Goal: Information Seeking & Learning: Learn about a topic

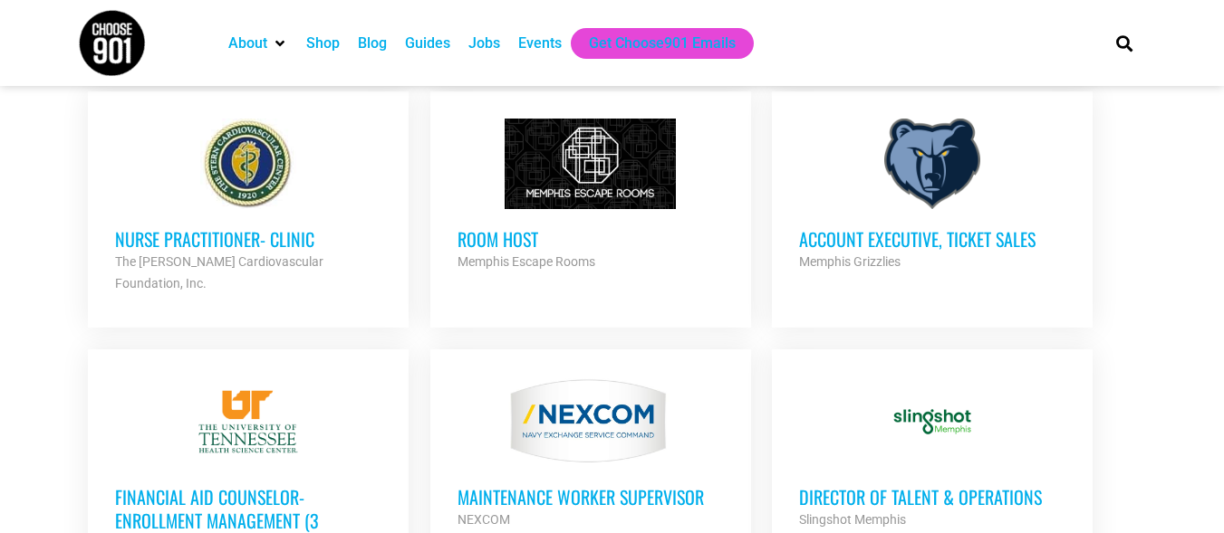
scroll to position [1255, 0]
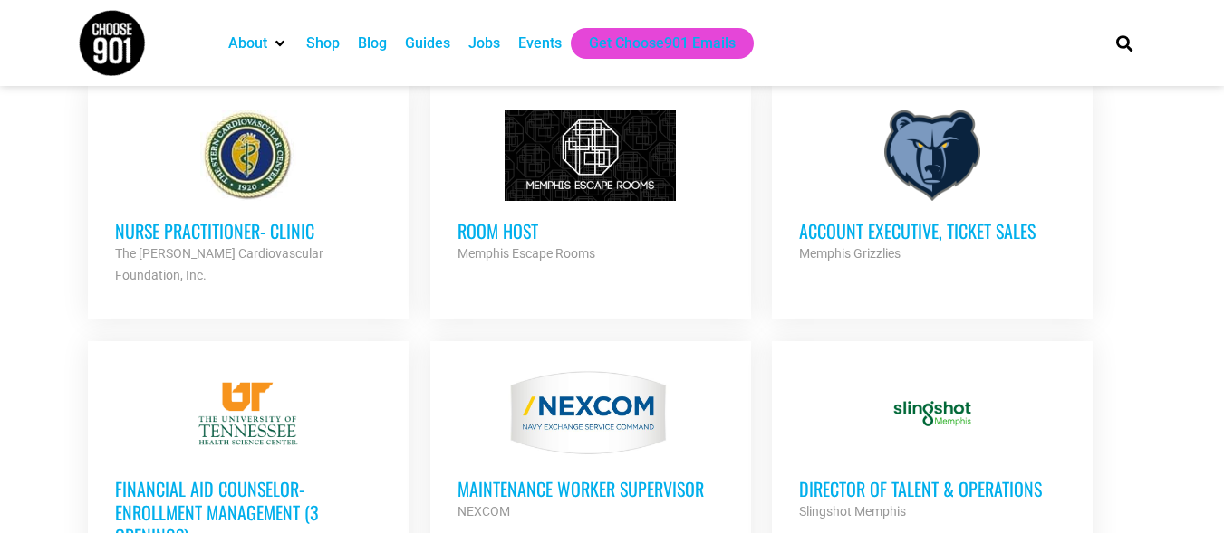
click at [894, 181] on div at bounding box center [932, 155] width 266 height 91
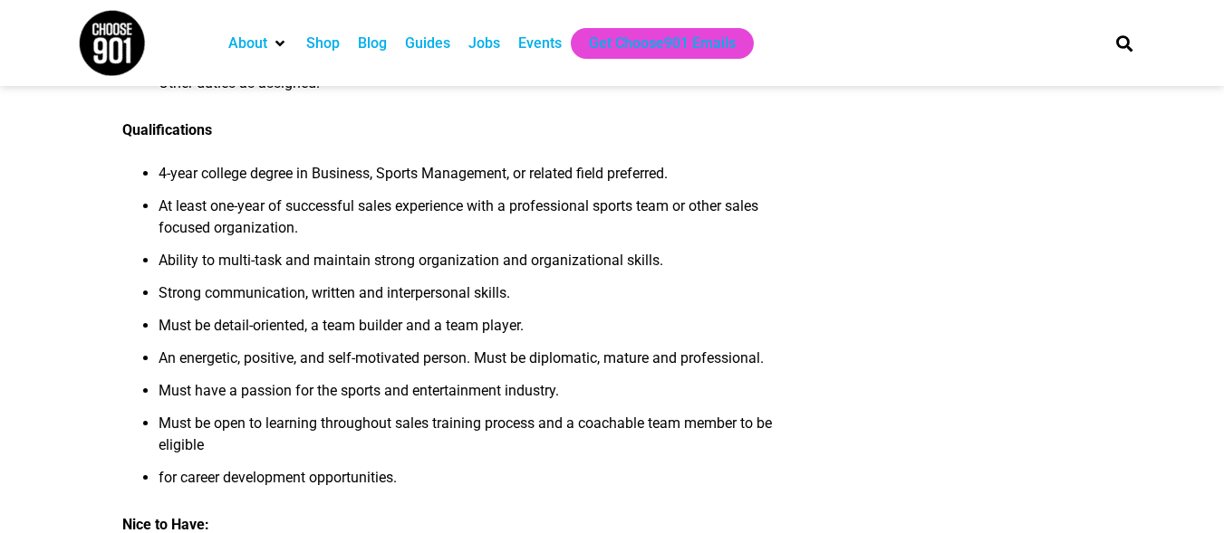
scroll to position [817, 0]
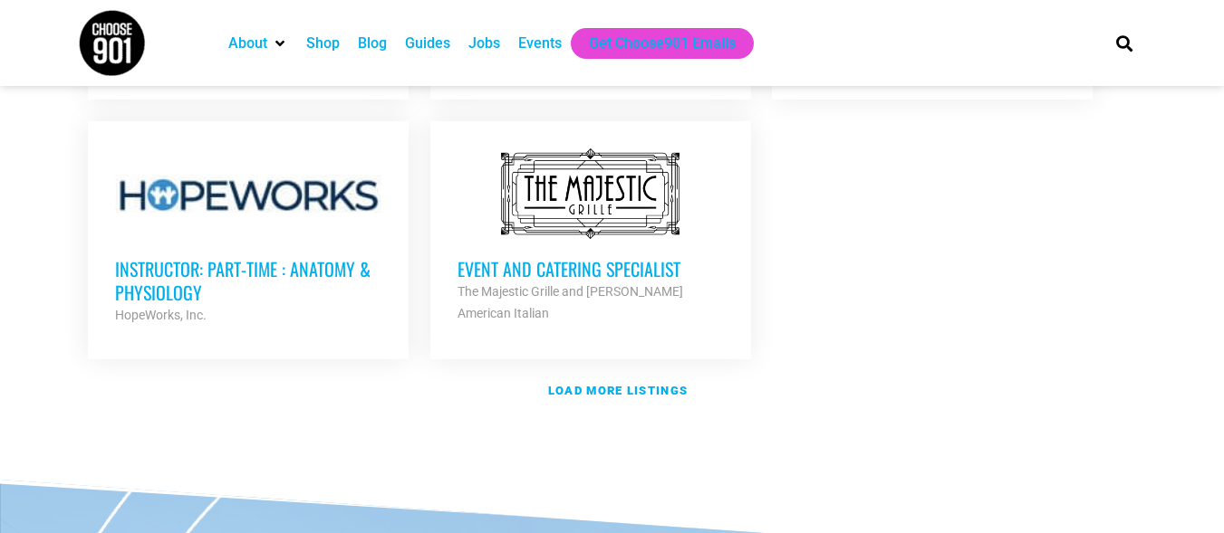
scroll to position [2258, 0]
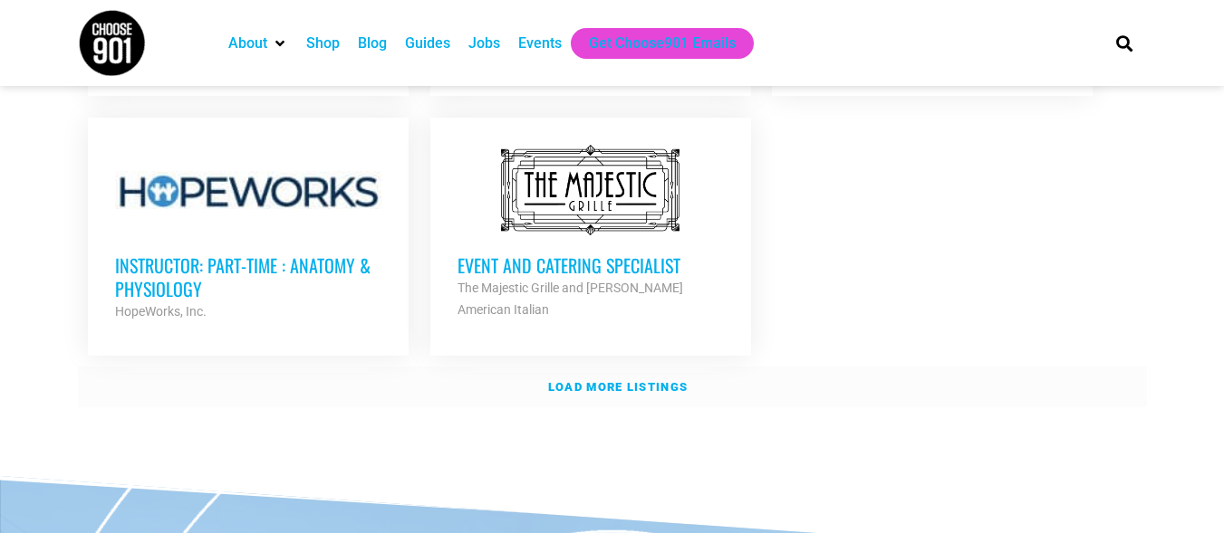
click at [619, 380] on strong "Load more listings" at bounding box center [617, 387] width 139 height 14
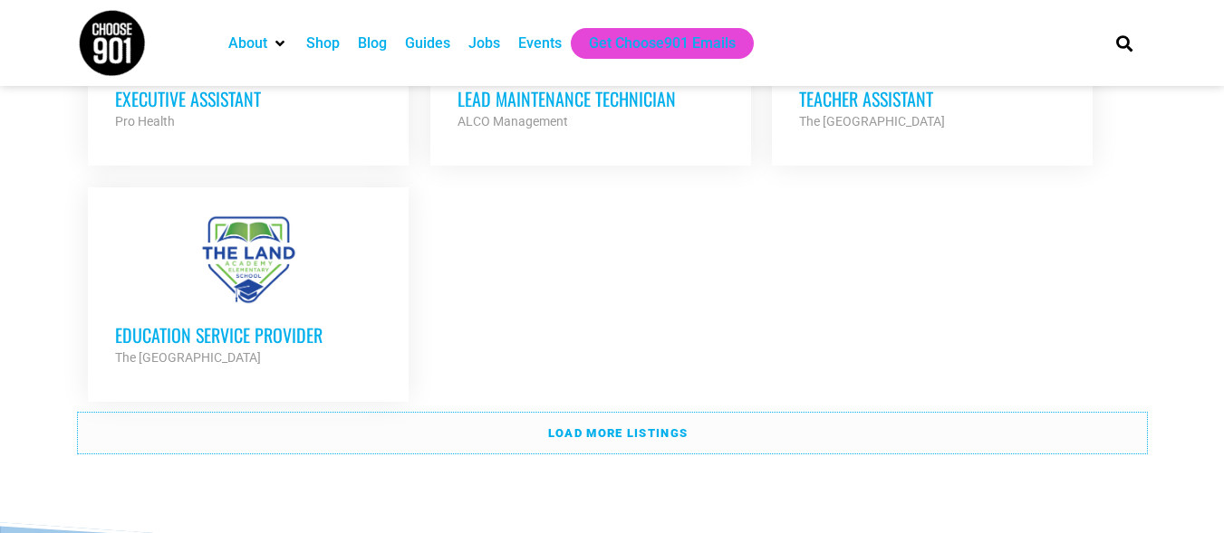
scroll to position [4028, 0]
click at [714, 412] on link "Load more listings" at bounding box center [612, 433] width 1069 height 42
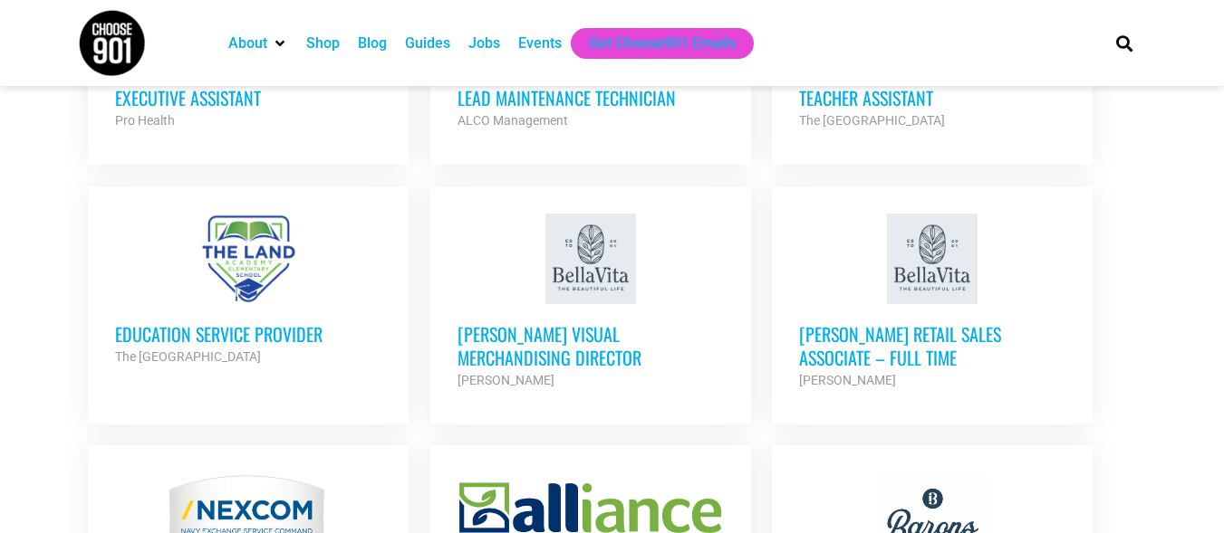
drag, startPoint x: 587, startPoint y: 483, endPoint x: 836, endPoint y: 497, distance: 249.5
click at [836, 497] on div at bounding box center [932, 518] width 266 height 91
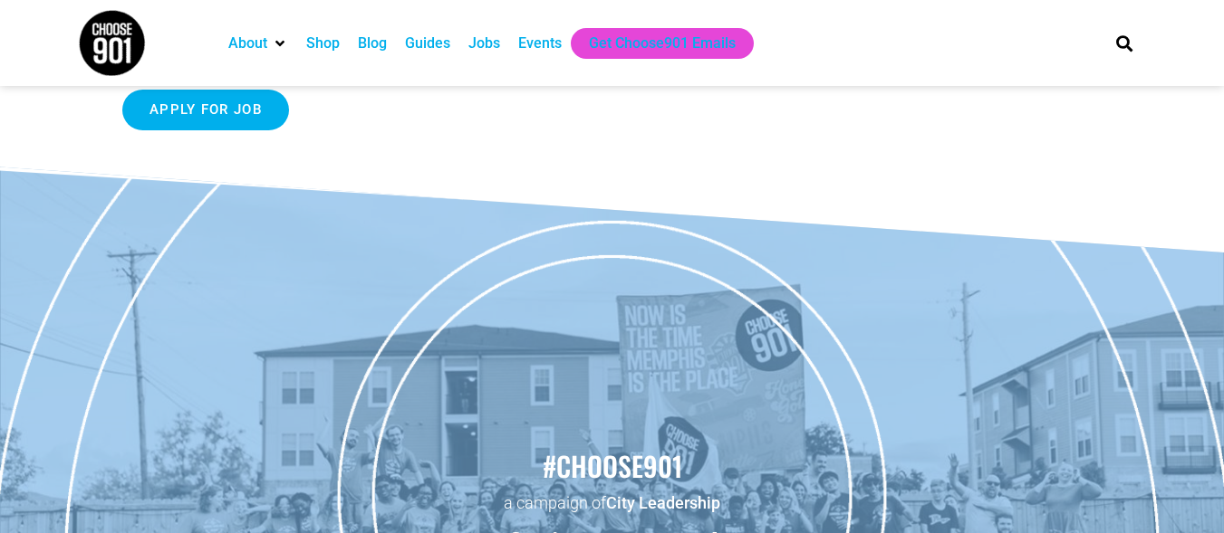
scroll to position [490, 0]
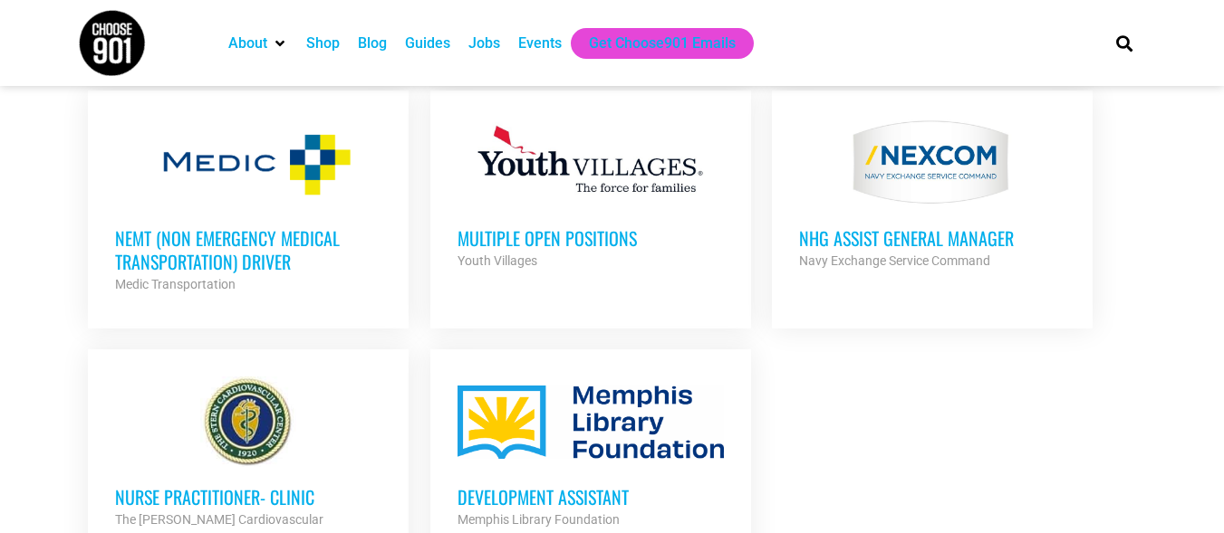
scroll to position [4560, 0]
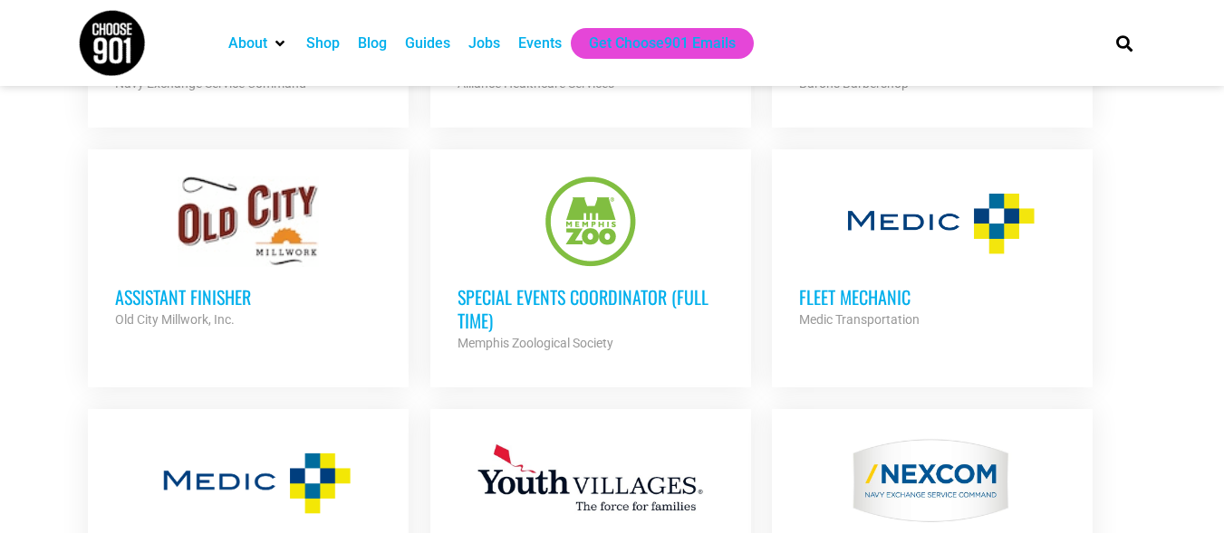
click at [658, 437] on div at bounding box center [590, 482] width 266 height 91
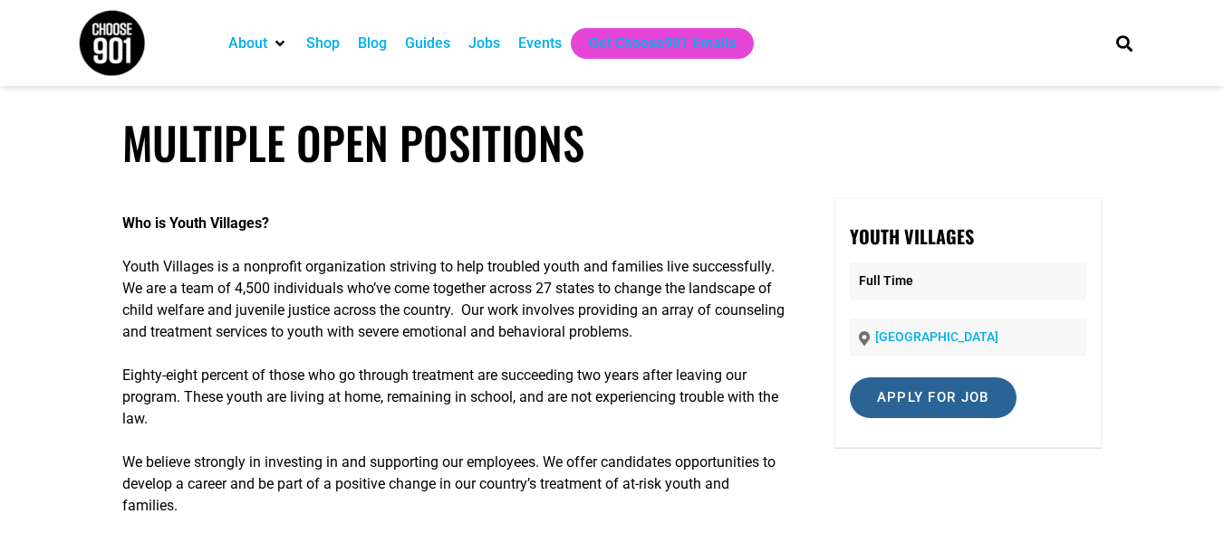
drag, startPoint x: 898, startPoint y: 409, endPoint x: 887, endPoint y: 403, distance: 13.4
click at [887, 403] on input "Apply for job" at bounding box center [933, 398] width 167 height 41
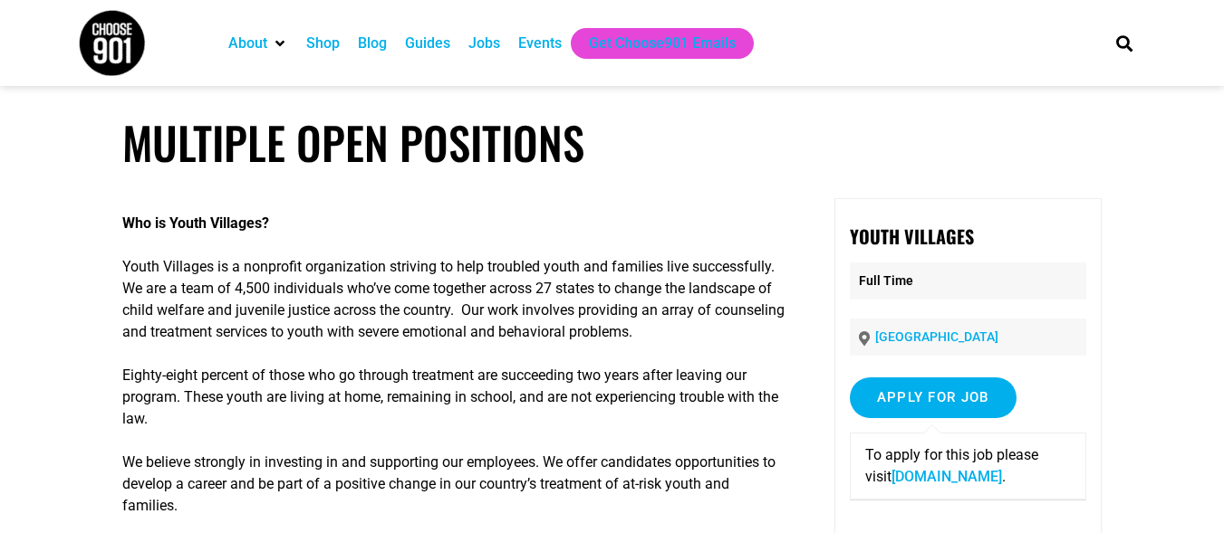
click at [908, 485] on link "careers-youthvillages.icims.com" at bounding box center [946, 476] width 110 height 17
